Goal: Task Accomplishment & Management: Manage account settings

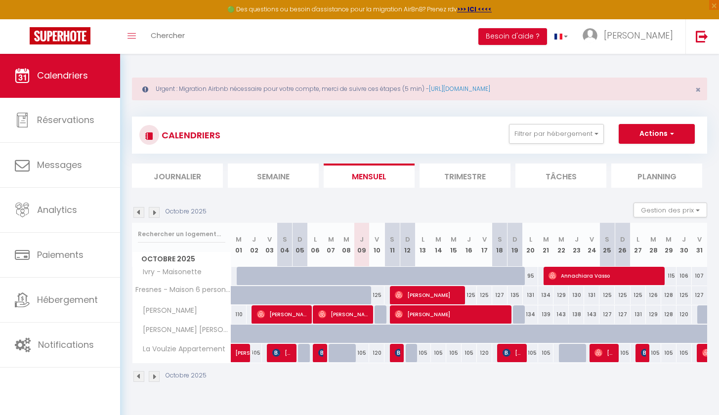
click at [135, 213] on img at bounding box center [138, 212] width 11 height 11
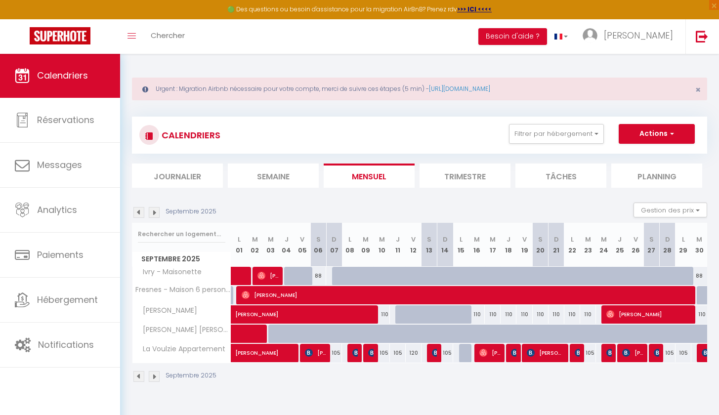
click at [241, 283] on link at bounding box center [239, 276] width 16 height 19
select select "OK"
select select "1"
select select "0"
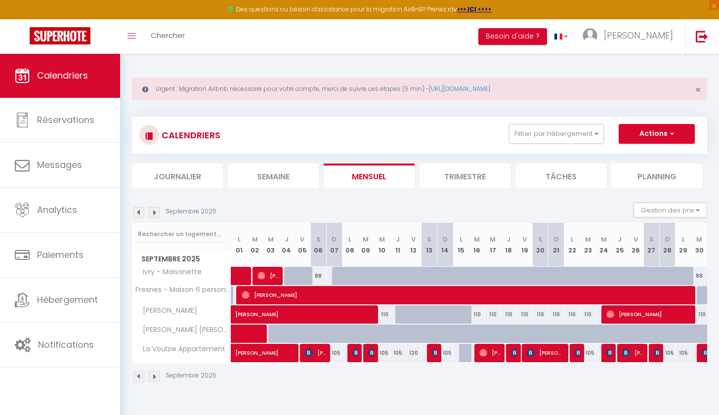
select select "1"
select select
select select "23061"
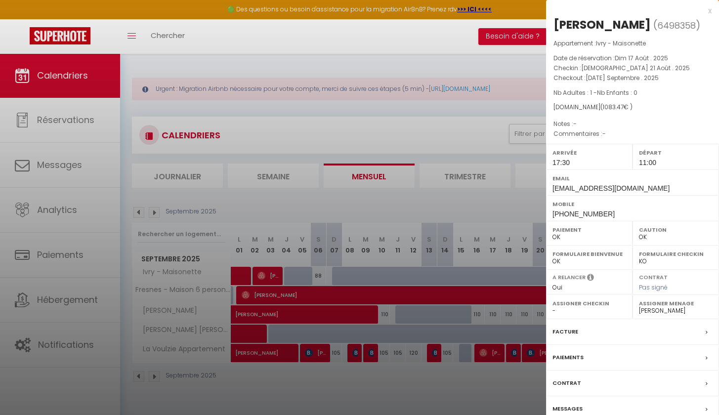
click at [708, 12] on div "x" at bounding box center [629, 11] width 166 height 12
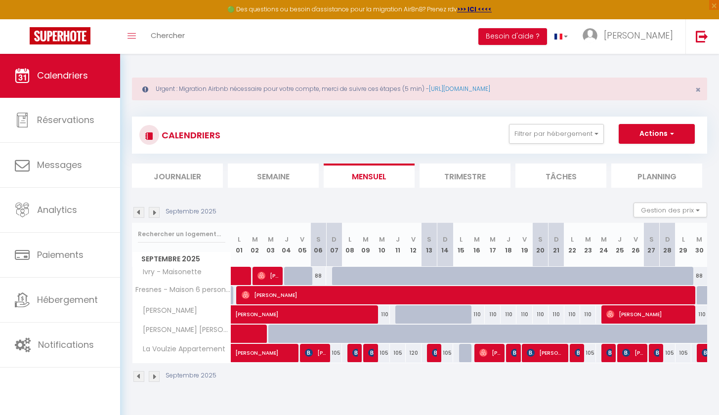
click at [136, 213] on img at bounding box center [138, 212] width 11 height 11
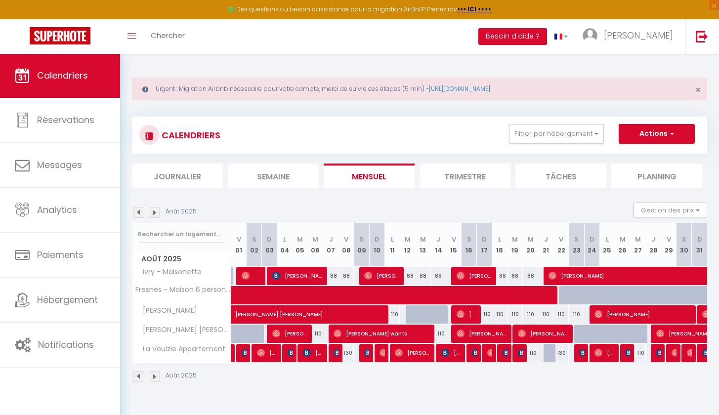
click at [158, 211] on img at bounding box center [154, 212] width 11 height 11
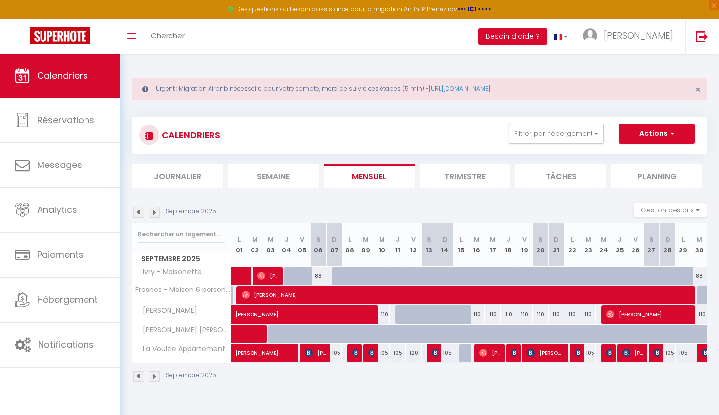
click at [158, 211] on img at bounding box center [154, 212] width 11 height 11
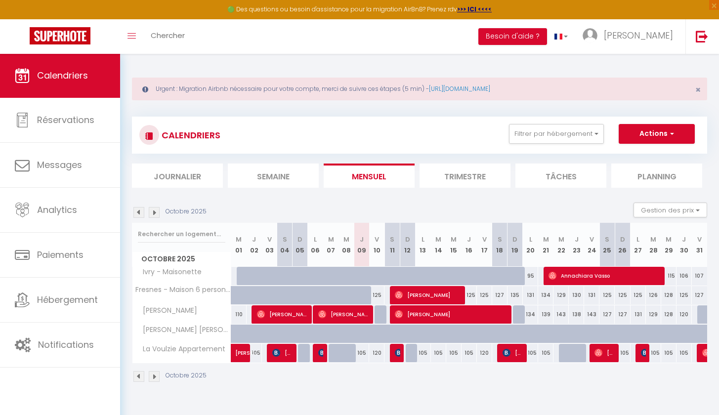
click at [137, 375] on img at bounding box center [138, 376] width 11 height 11
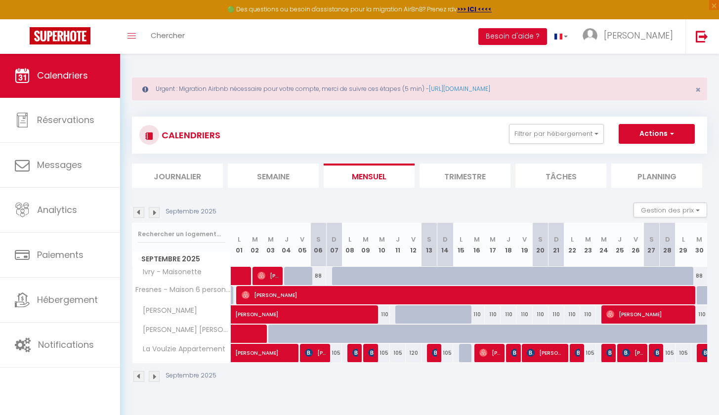
click at [158, 377] on img at bounding box center [154, 376] width 11 height 11
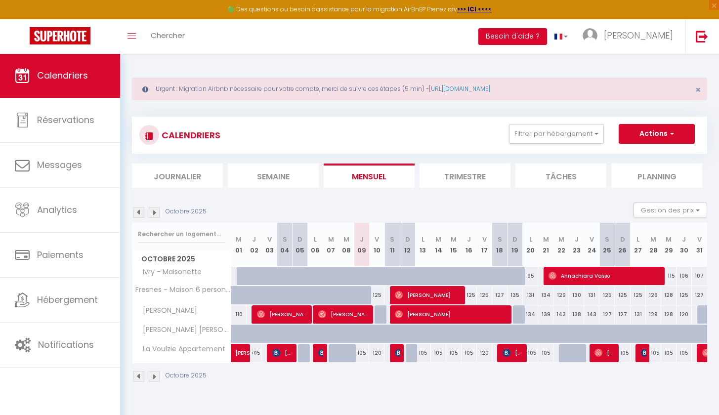
click at [145, 379] on div "Octobre 2025" at bounding box center [171, 376] width 78 height 11
click at [143, 379] on img at bounding box center [138, 376] width 11 height 11
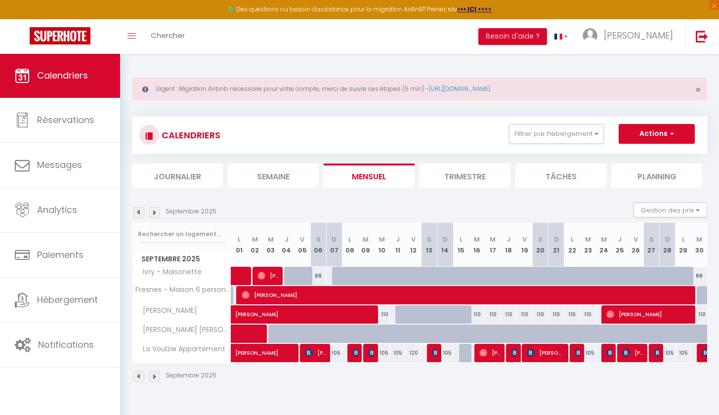
click at [143, 379] on img at bounding box center [138, 376] width 11 height 11
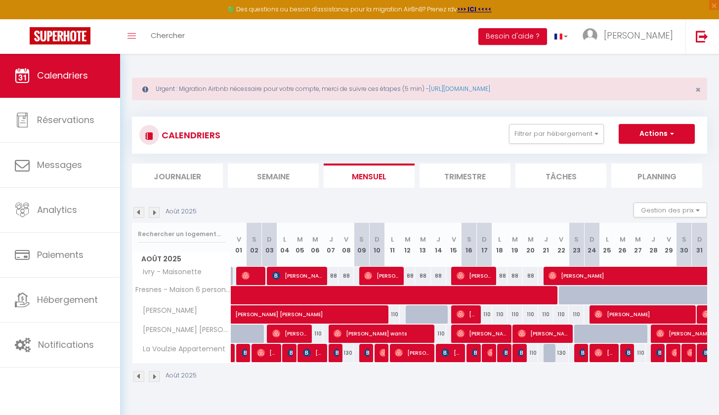
click at [140, 378] on img at bounding box center [138, 376] width 11 height 11
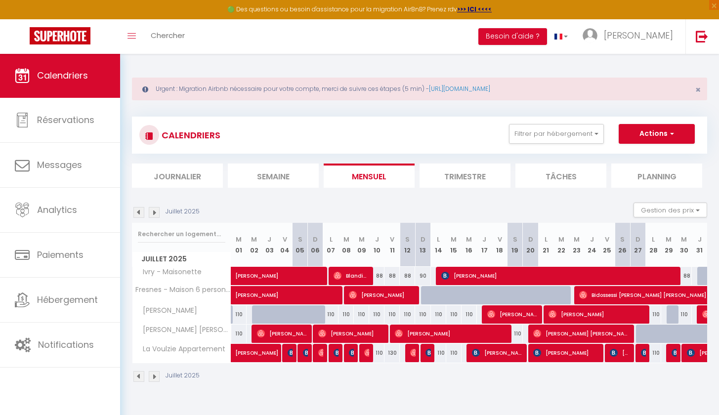
click at [140, 378] on img at bounding box center [138, 376] width 11 height 11
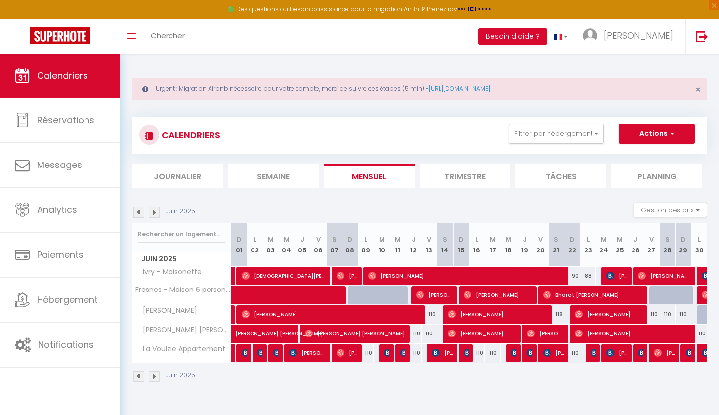
click at [140, 378] on img at bounding box center [138, 376] width 11 height 11
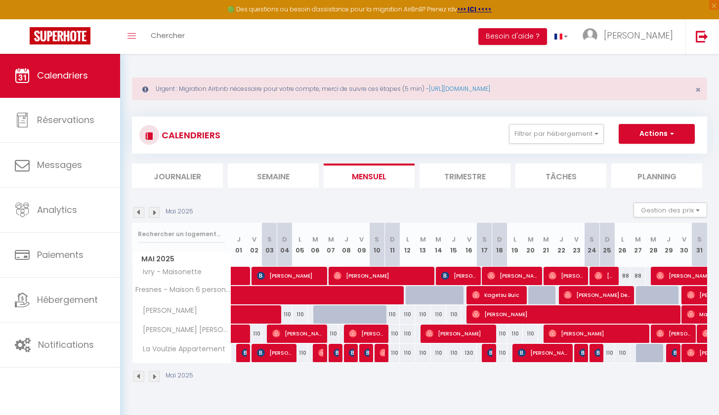
click at [158, 376] on img at bounding box center [154, 376] width 11 height 11
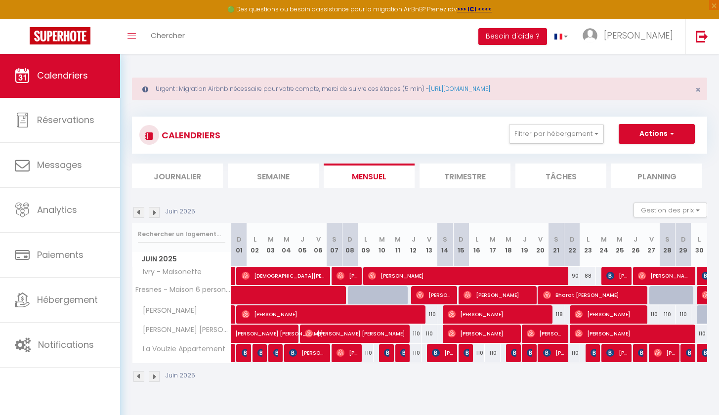
click at [158, 376] on img at bounding box center [154, 376] width 11 height 11
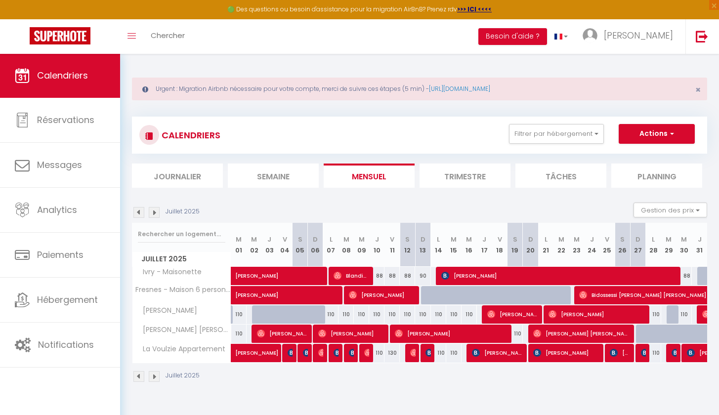
click at [158, 376] on img at bounding box center [154, 376] width 11 height 11
